Goal: Information Seeking & Learning: Learn about a topic

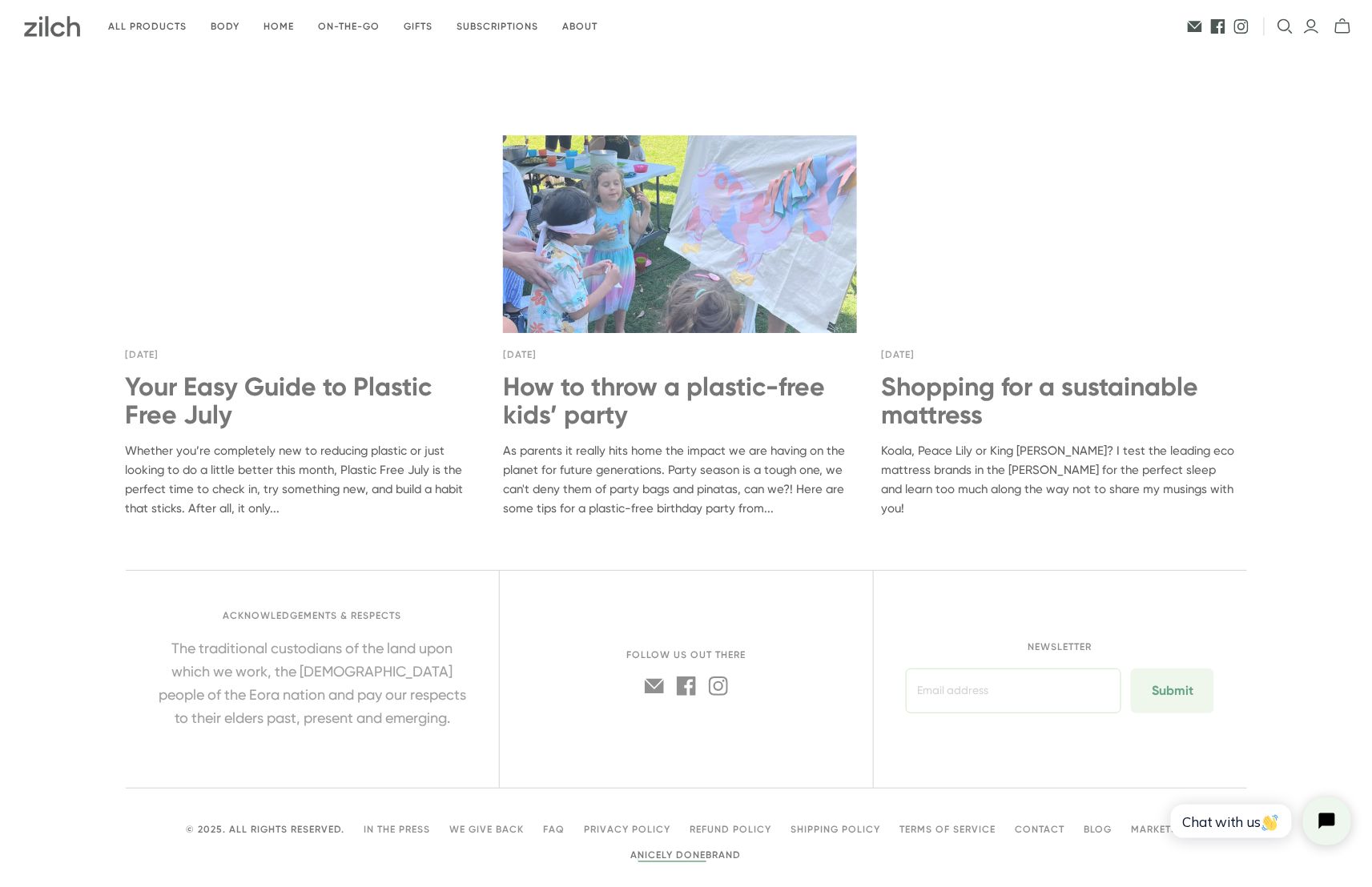
scroll to position [6245, 0]
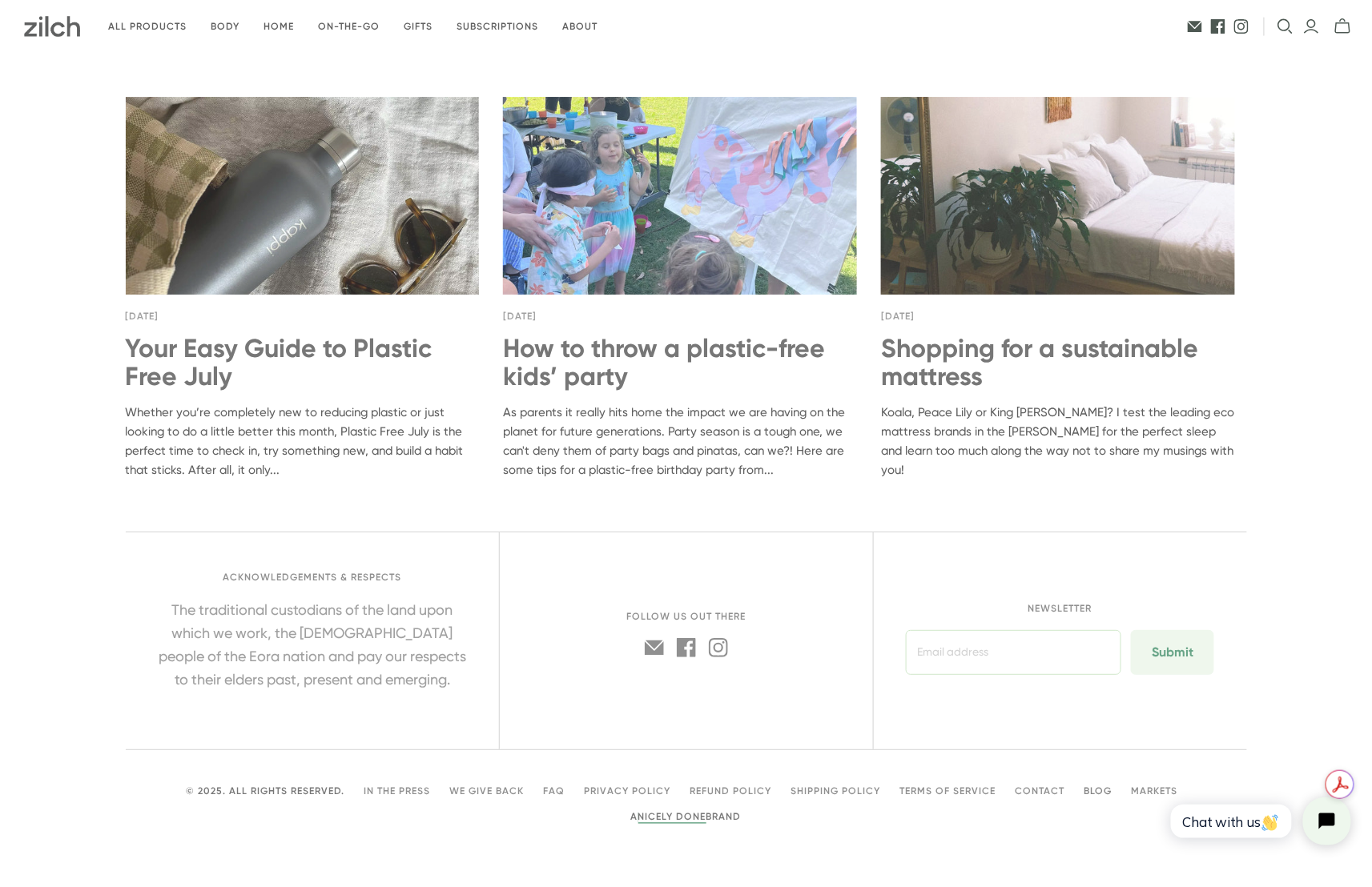
click at [1096, 789] on link "Blog" at bounding box center [1099, 791] width 28 height 11
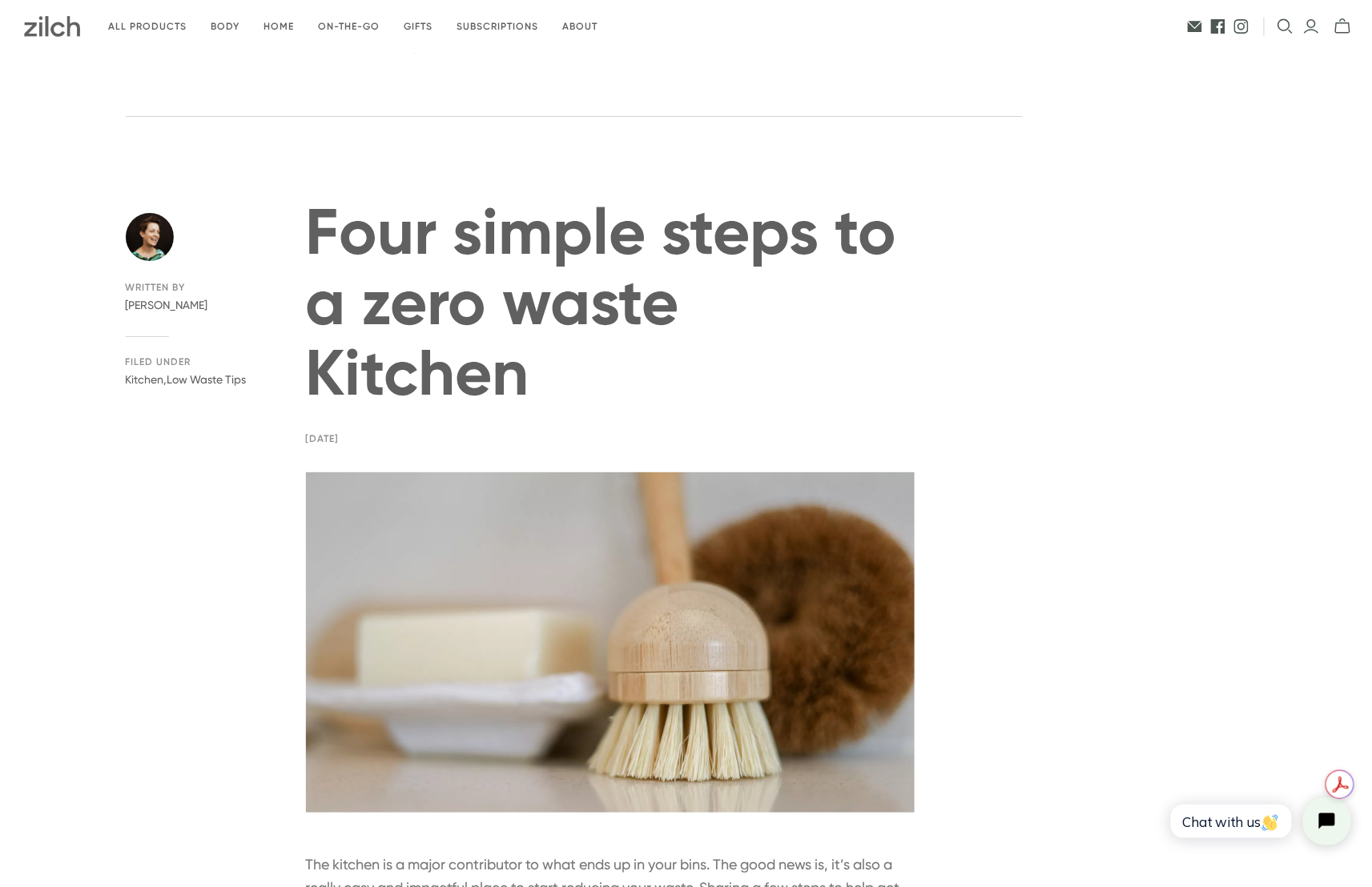
scroll to position [6498, 0]
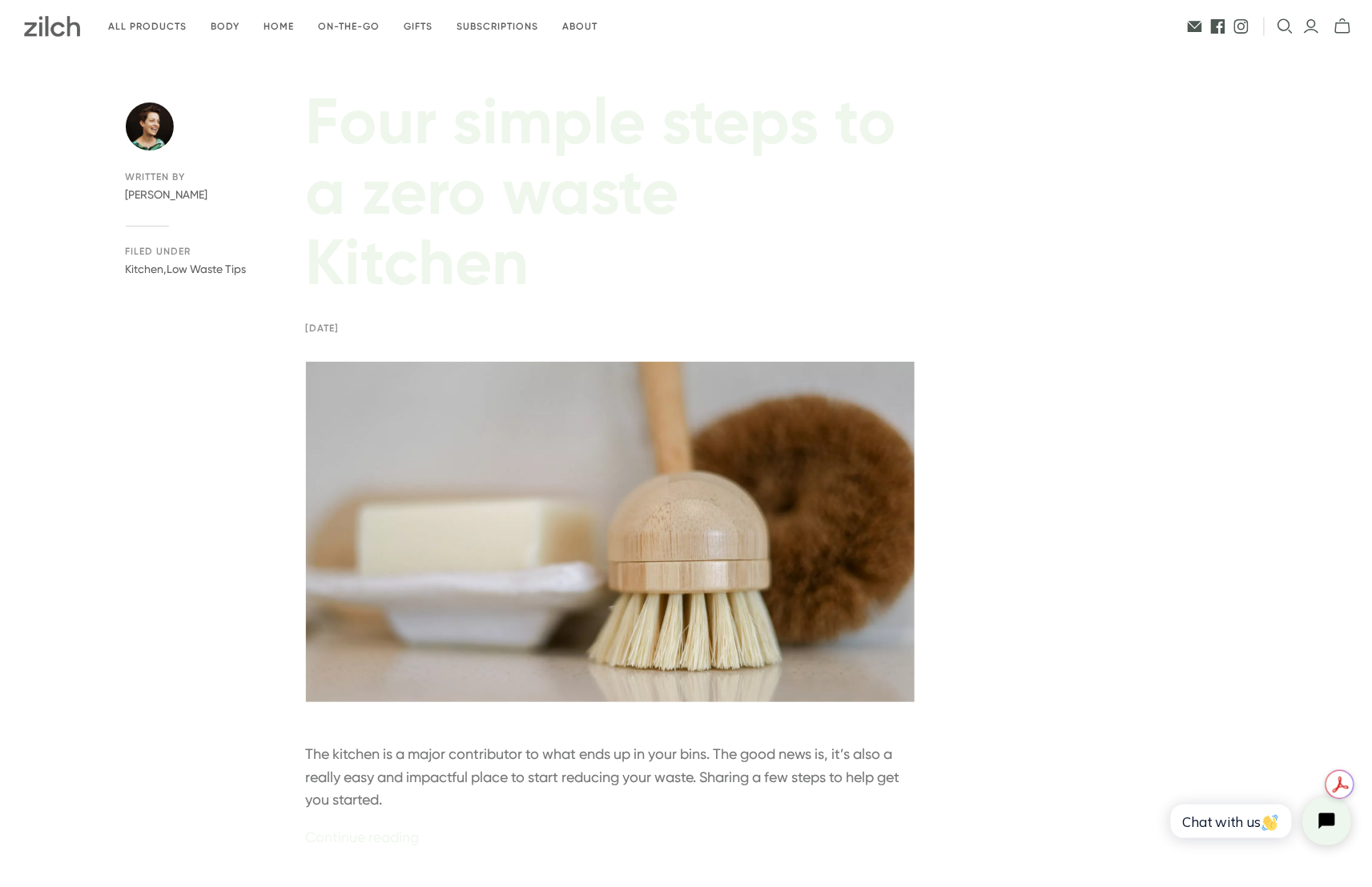
click at [490, 191] on link "Four simple steps to a zero waste Kitchen" at bounding box center [601, 192] width 591 height 219
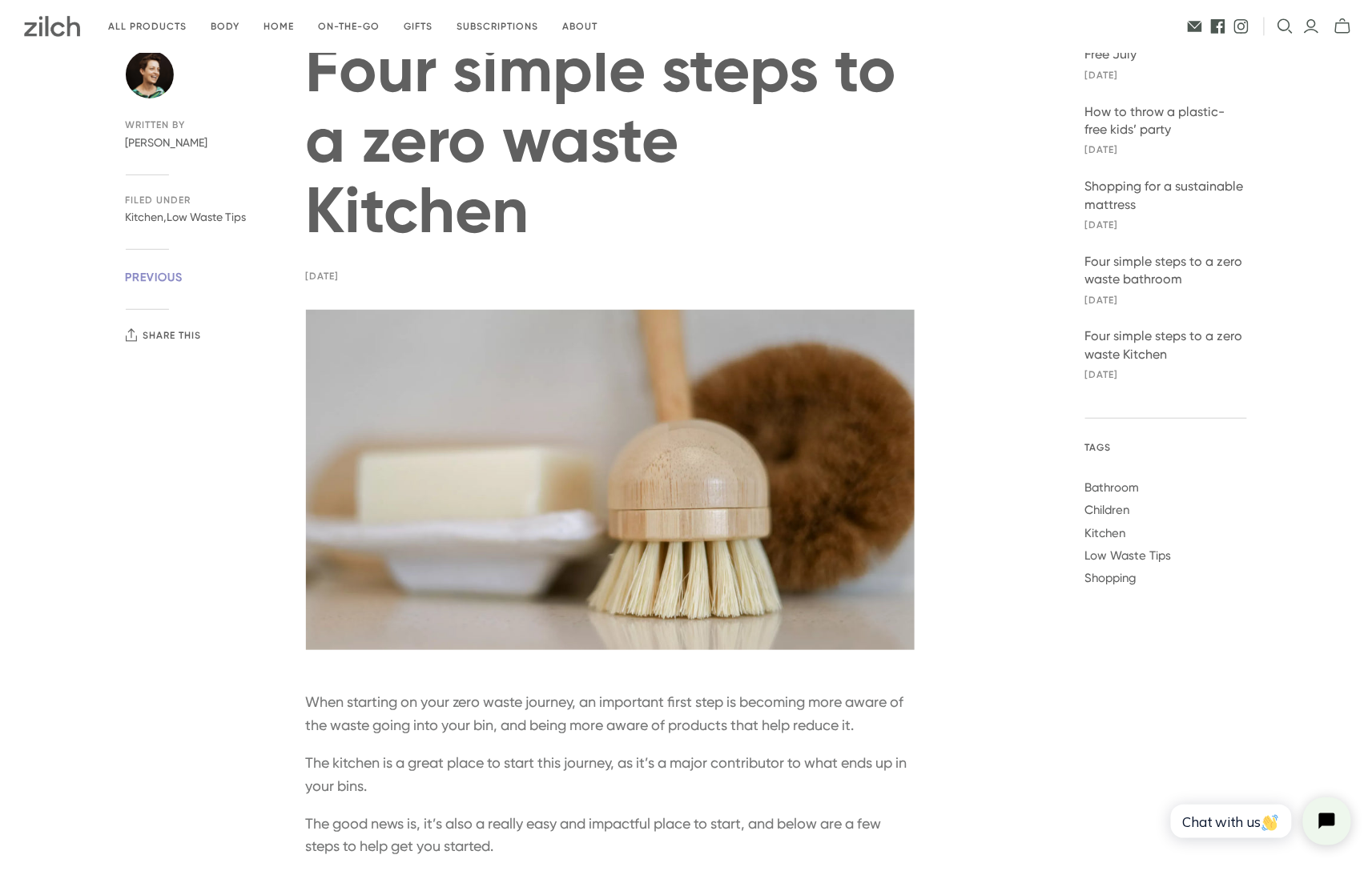
scroll to position [92, 0]
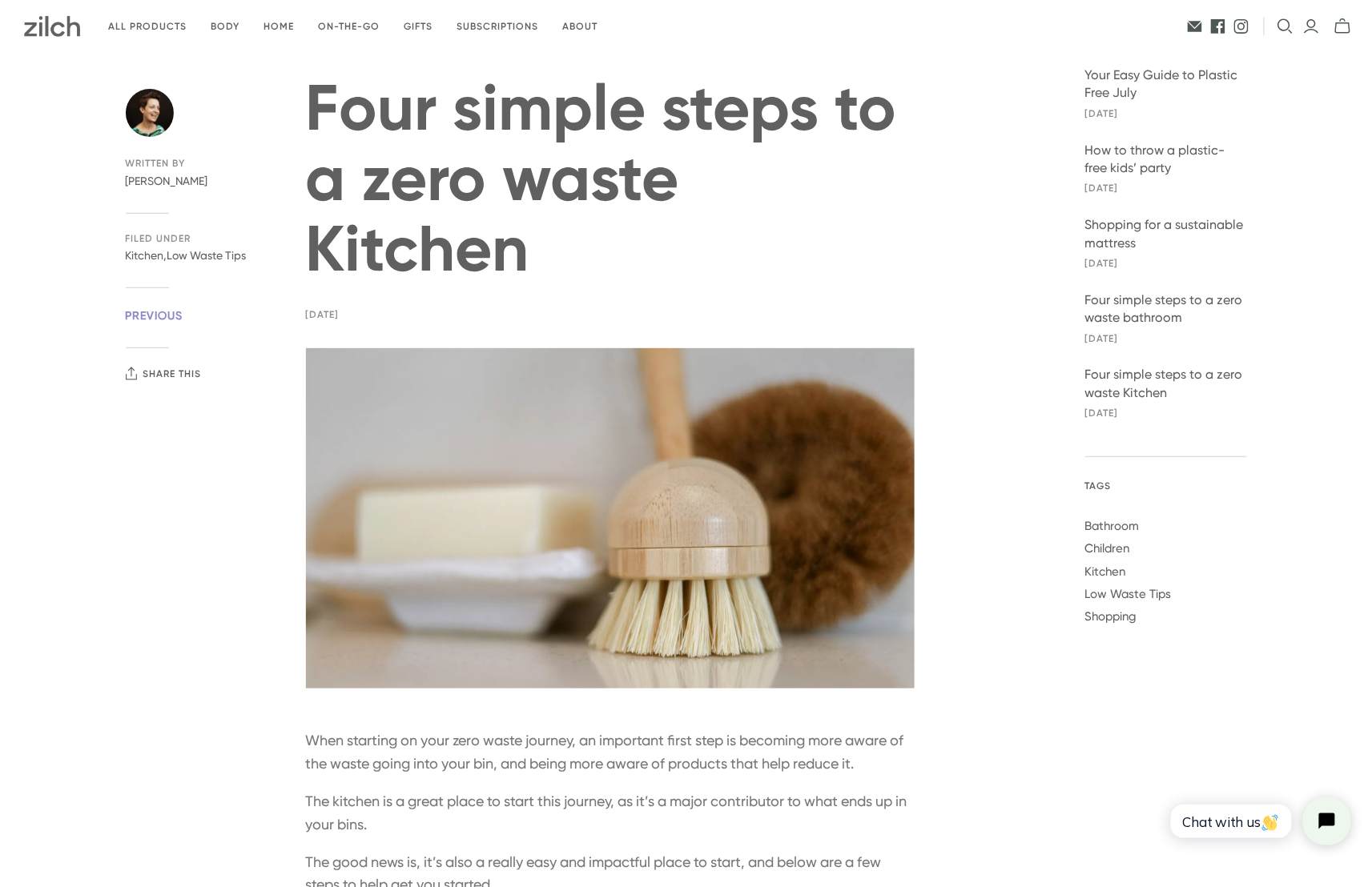
drag, startPoint x: 442, startPoint y: 668, endPoint x: 314, endPoint y: 109, distance: 573.5
copy div "Lore ipsumd sitam co a elit seddo Eiusmod Tem 40, 3593 Incidid ut Labore Etdolo…"
